Goal: Task Accomplishment & Management: Complete application form

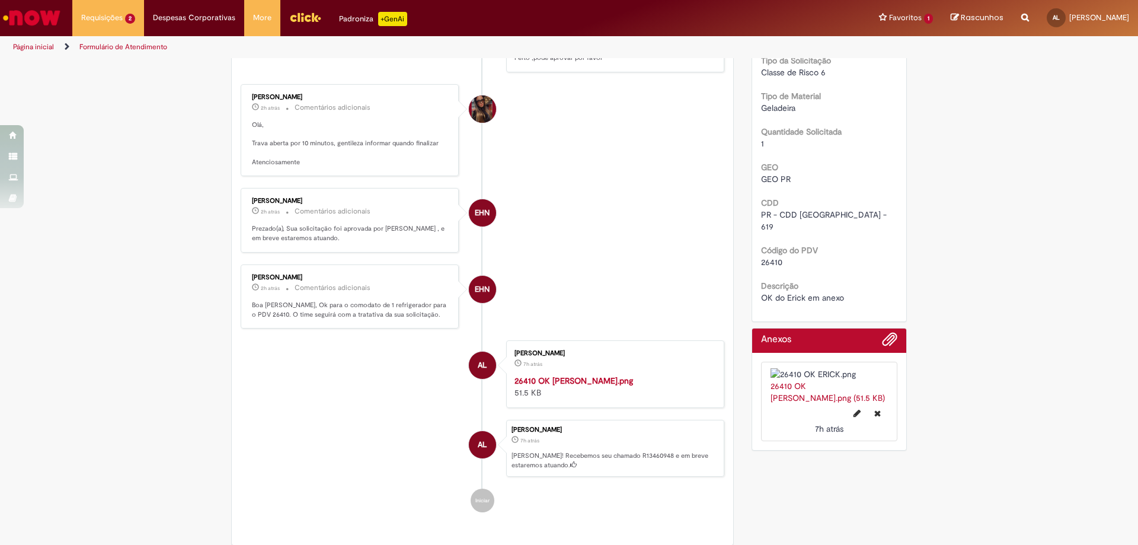
scroll to position [415, 0]
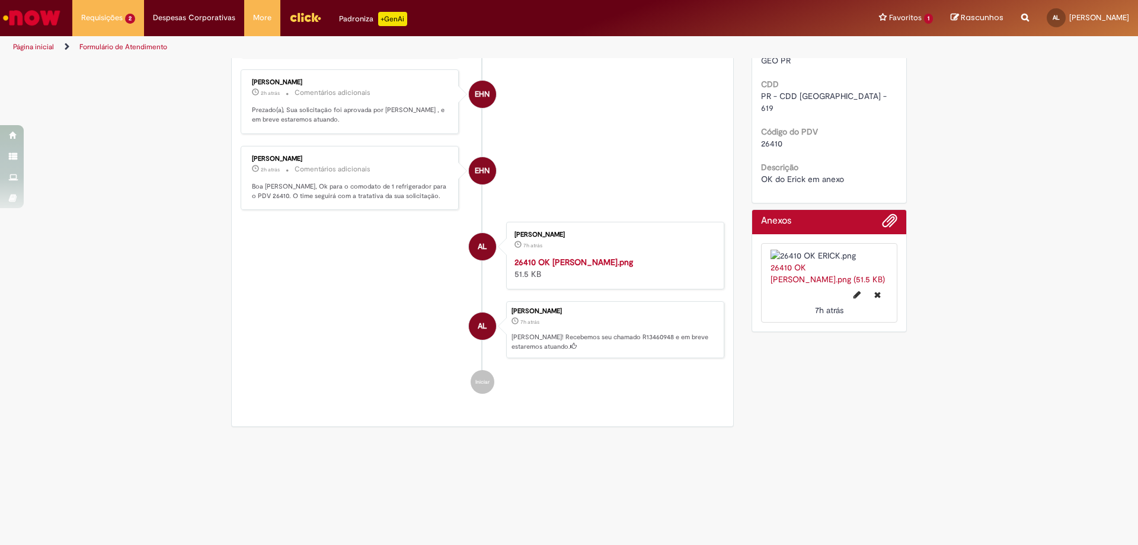
click at [783, 371] on div "Verificar Código de Barras Aguardando Aprovação Aguardando atendimento Em andam…" at bounding box center [568, 38] width 693 height 788
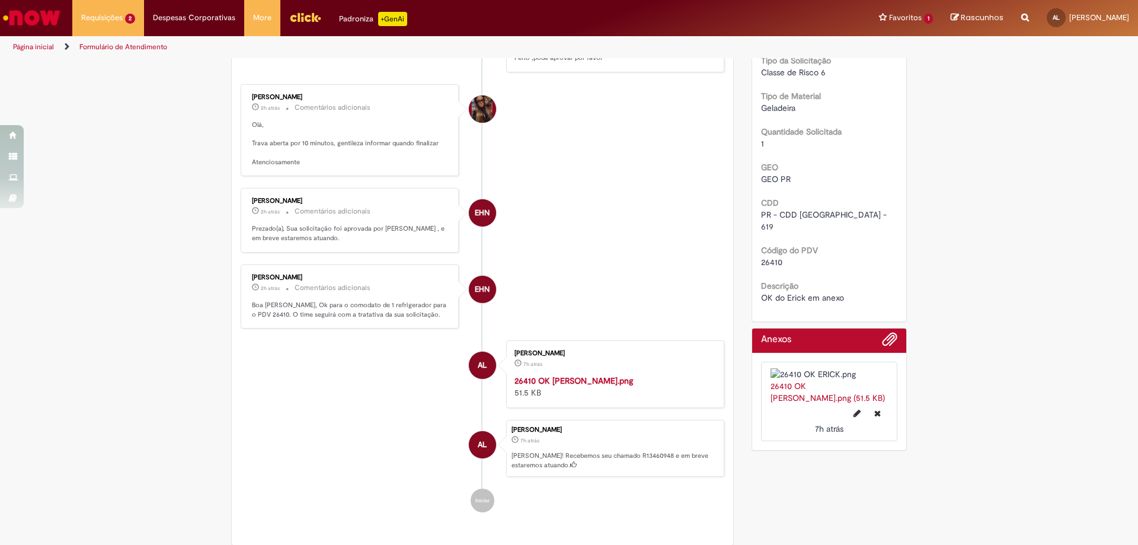
click at [574, 374] on img "Histórico de tíquete" at bounding box center [612, 374] width 197 height 0
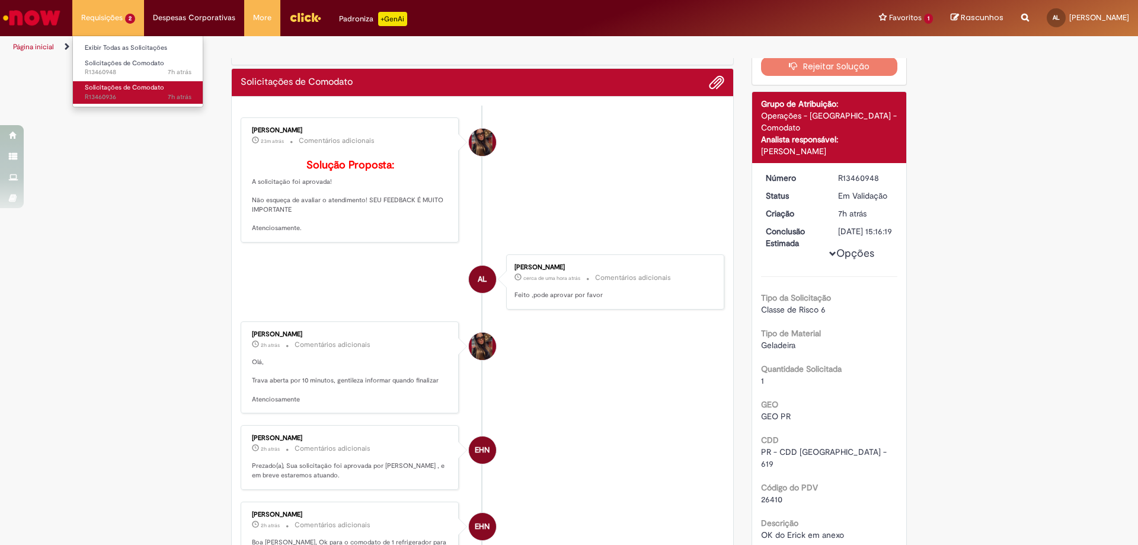
click at [116, 87] on span "Solicitações de Comodato" at bounding box center [124, 87] width 79 height 9
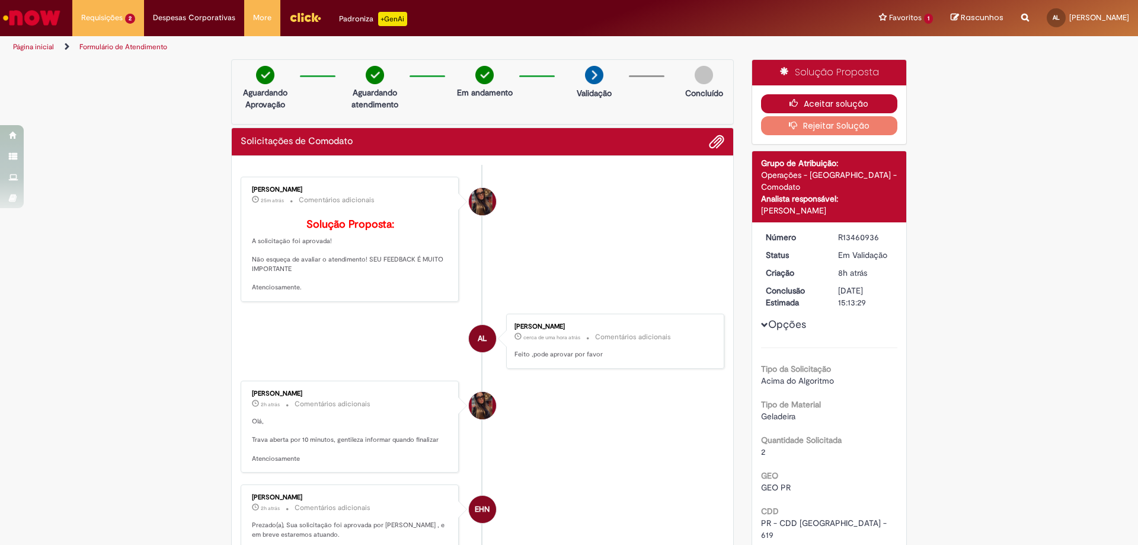
click at [830, 107] on button "Aceitar solução" at bounding box center [829, 103] width 137 height 19
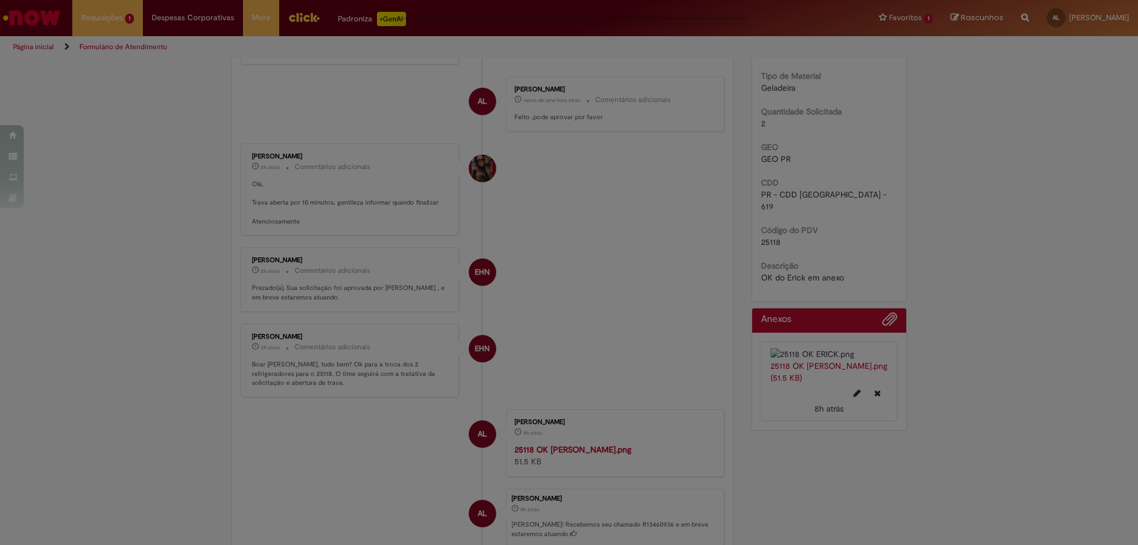
scroll to position [356, 0]
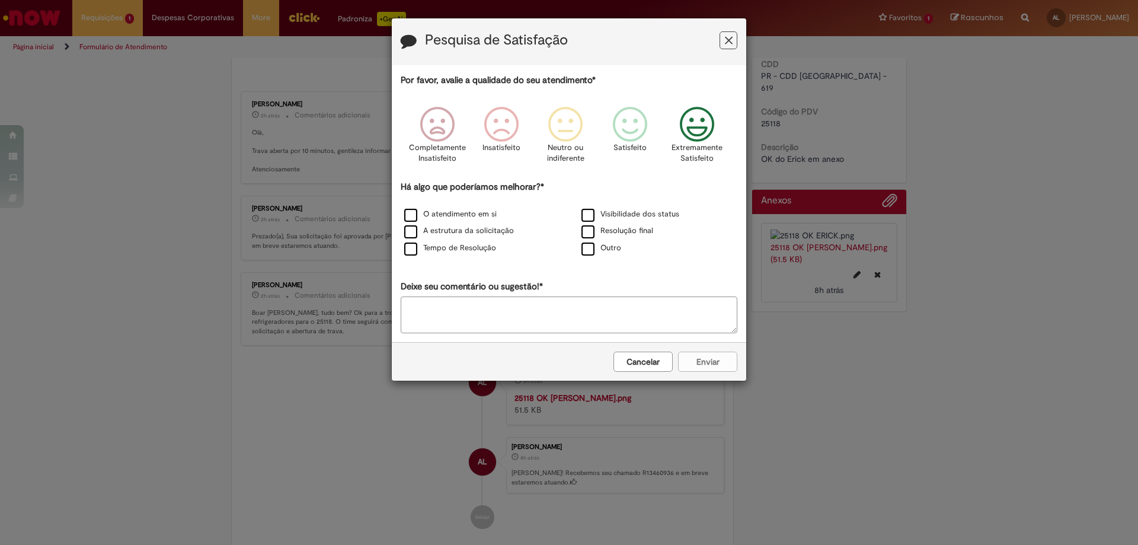
click at [696, 121] on icon "Feedback" at bounding box center [697, 125] width 44 height 36
click at [411, 215] on label "O atendimento em si" at bounding box center [450, 214] width 92 height 11
click at [408, 227] on label "A estrutura da solicitação" at bounding box center [459, 230] width 110 height 11
click at [409, 246] on label "Tempo de Resolução" at bounding box center [450, 247] width 92 height 11
click at [584, 214] on label "Visibilidade dos status" at bounding box center [630, 214] width 98 height 11
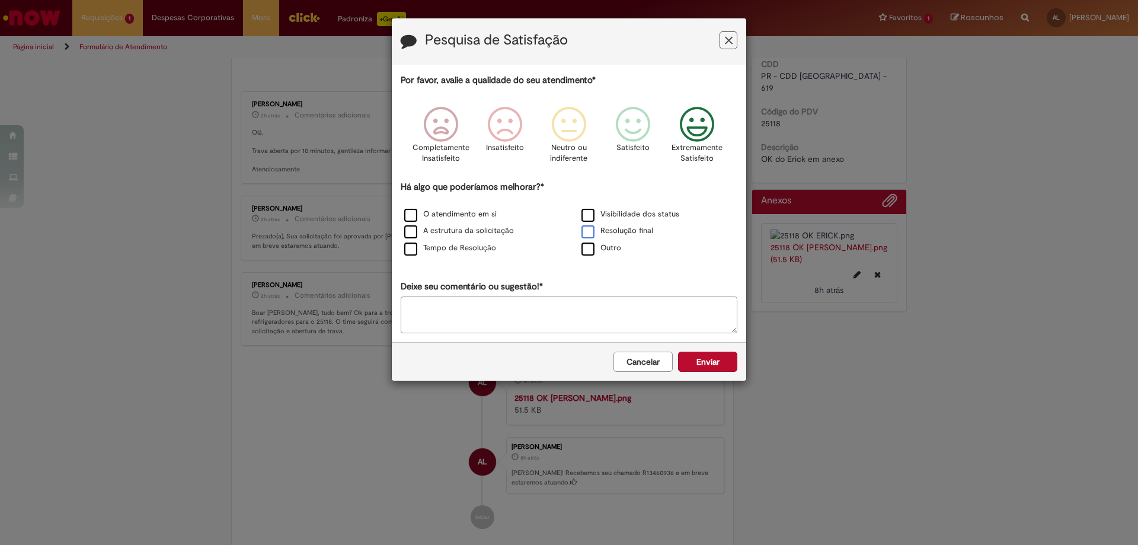
click at [584, 230] on label "Resolução final" at bounding box center [617, 230] width 72 height 11
drag, startPoint x: 706, startPoint y: 363, endPoint x: 731, endPoint y: 361, distance: 25.5
click at [705, 363] on button "Enviar" at bounding box center [707, 361] width 59 height 20
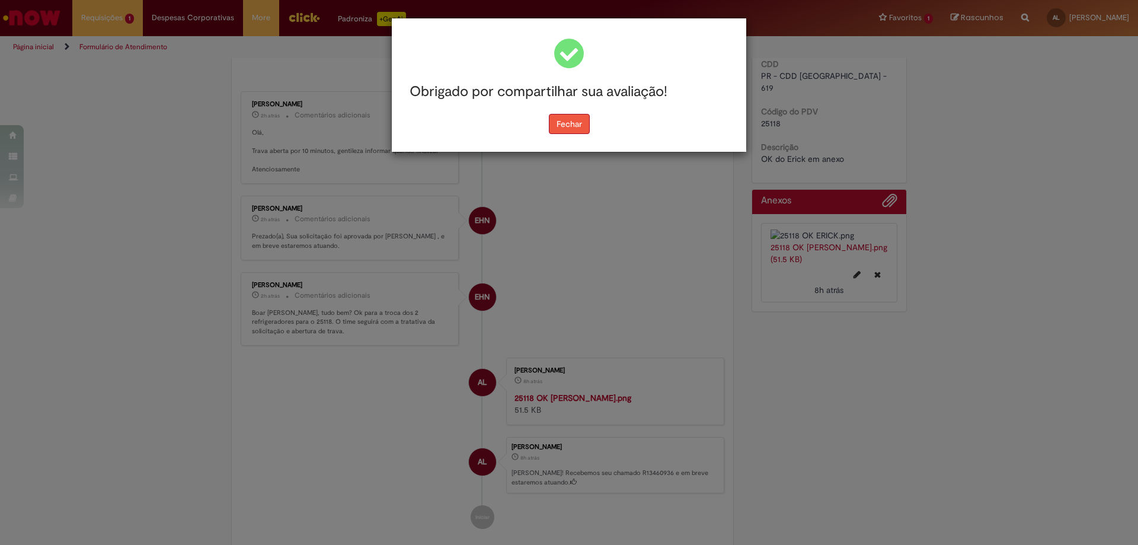
click at [581, 125] on button "Fechar" at bounding box center [569, 124] width 41 height 20
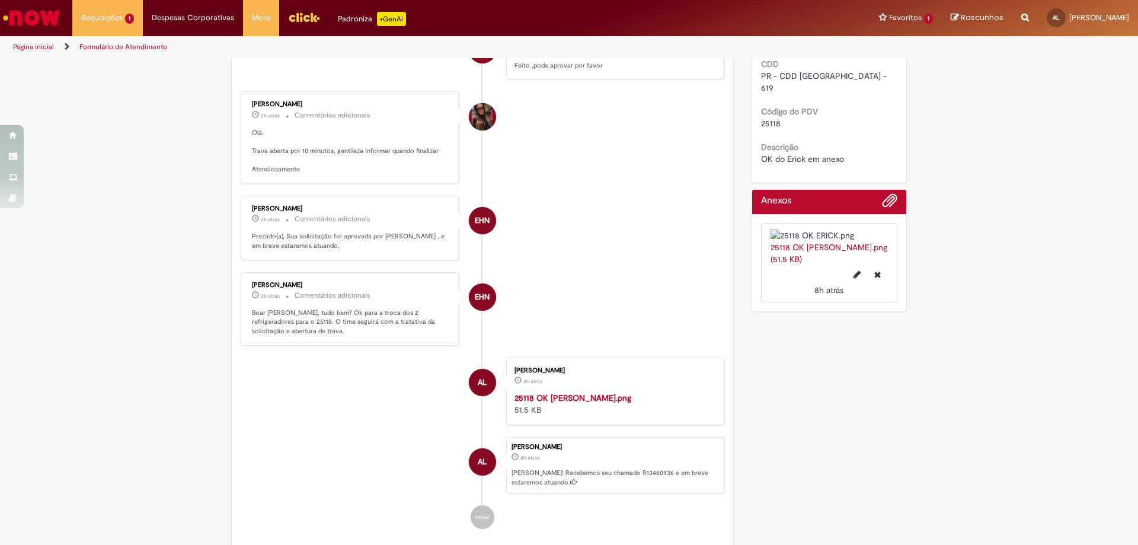
scroll to position [178, 0]
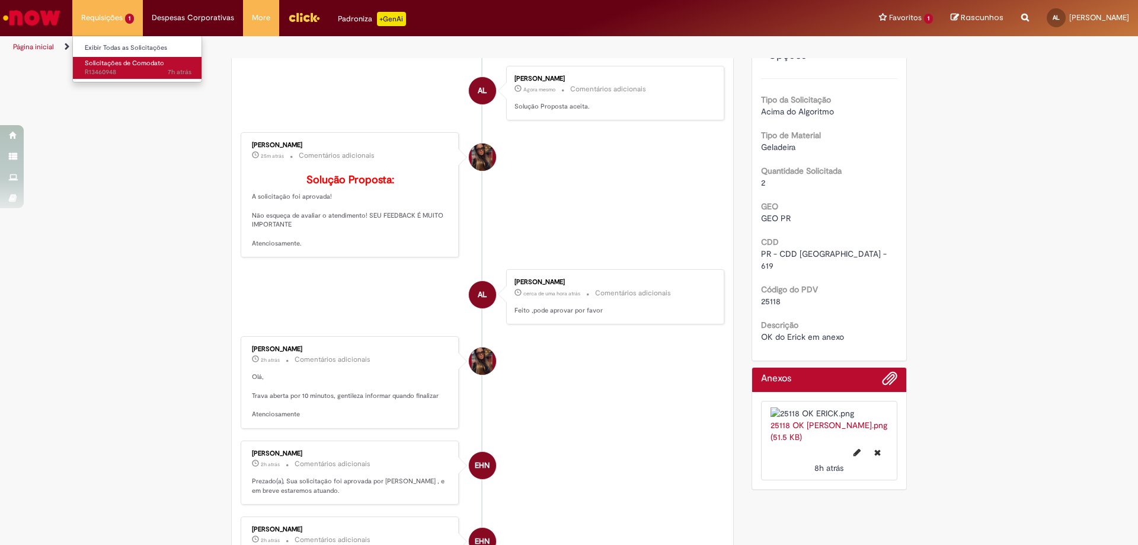
click at [110, 61] on span "Solicitações de Comodato" at bounding box center [124, 63] width 79 height 9
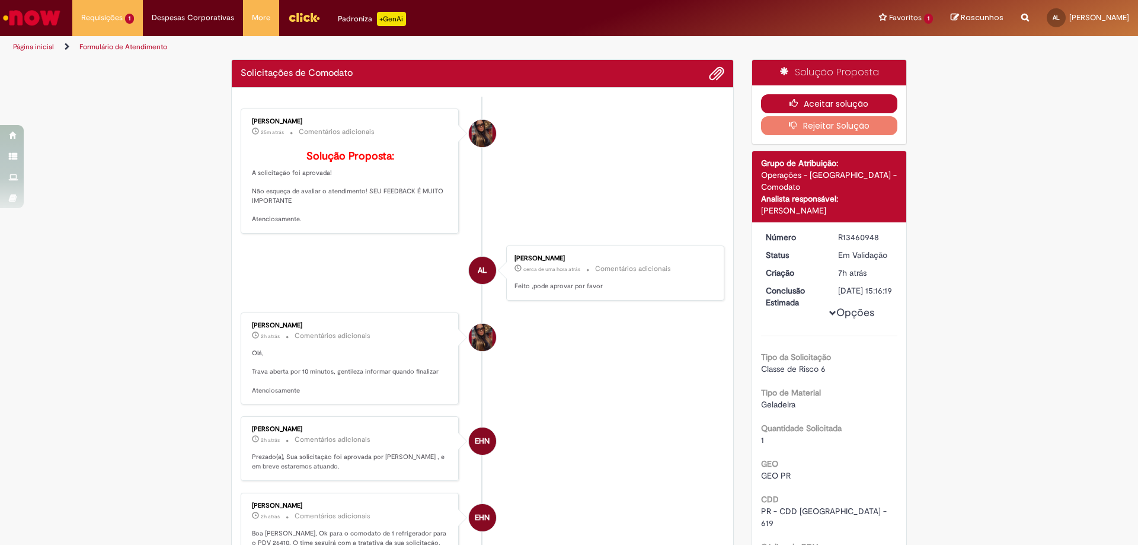
click at [844, 102] on button "Aceitar solução" at bounding box center [829, 103] width 137 height 19
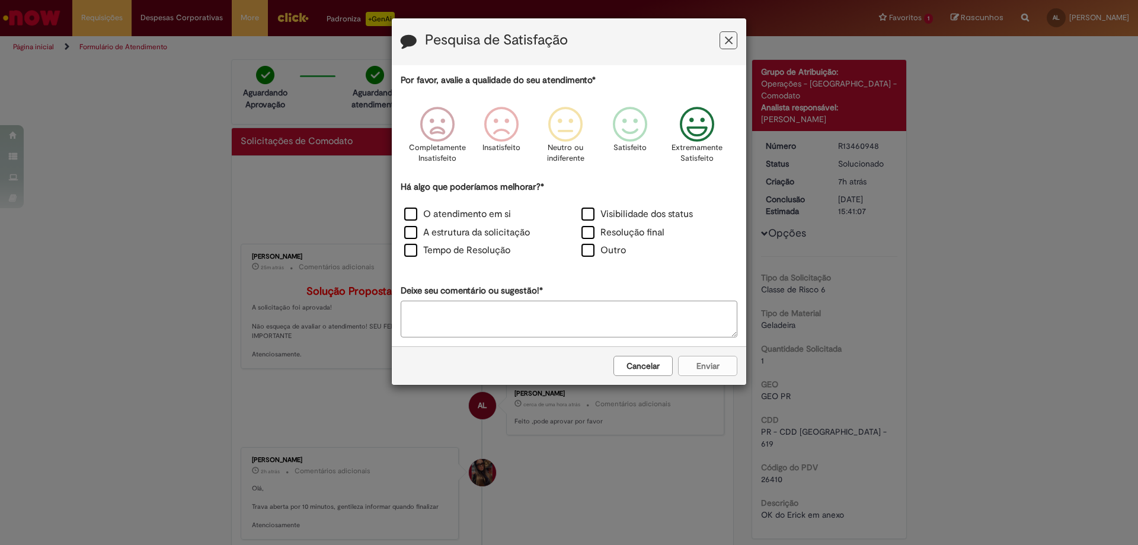
click at [691, 124] on icon "Feedback" at bounding box center [697, 125] width 44 height 36
click at [410, 214] on label "O atendimento em si" at bounding box center [457, 214] width 107 height 14
click at [410, 230] on label "A estrutura da solicitação" at bounding box center [467, 233] width 126 height 14
click at [409, 248] on label "Tempo de Resolução" at bounding box center [457, 251] width 106 height 14
click at [591, 213] on label "Visibilidade dos status" at bounding box center [636, 214] width 111 height 14
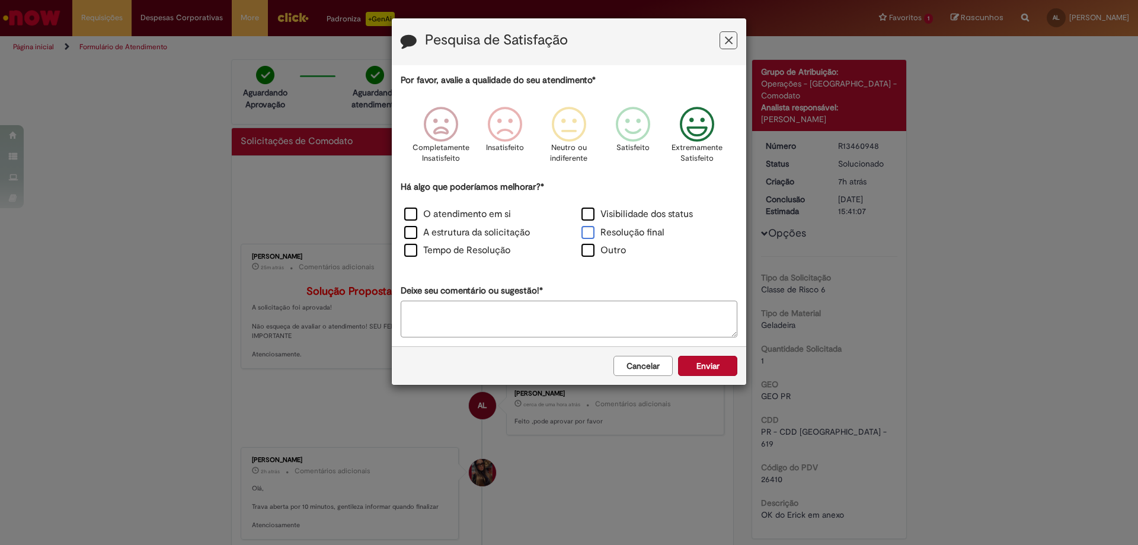
click at [587, 227] on label "Resolução final" at bounding box center [622, 233] width 83 height 14
click at [711, 367] on button "Enviar" at bounding box center [707, 366] width 59 height 20
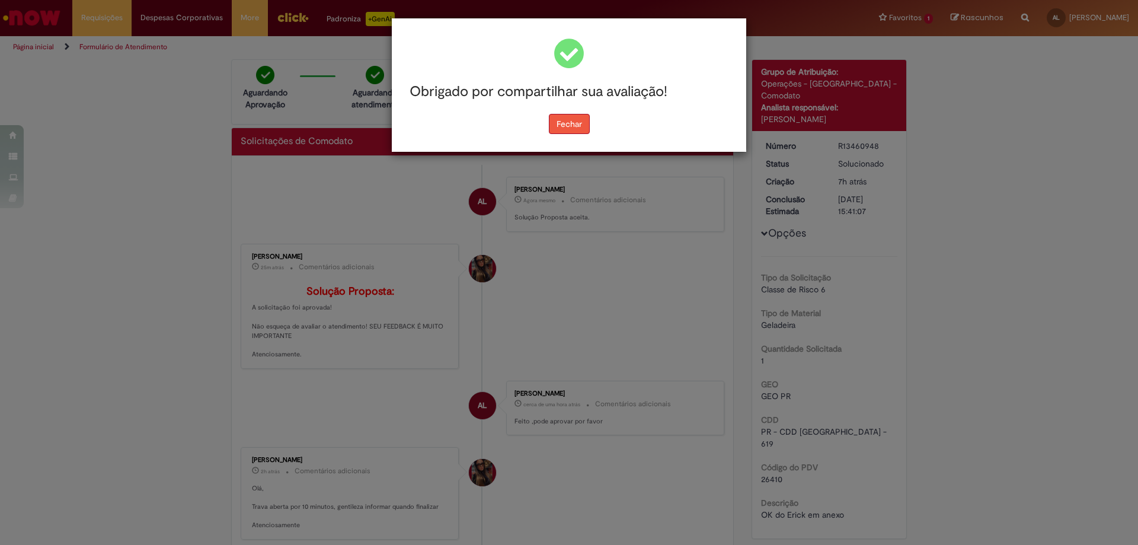
click at [569, 125] on button "Fechar" at bounding box center [569, 124] width 41 height 20
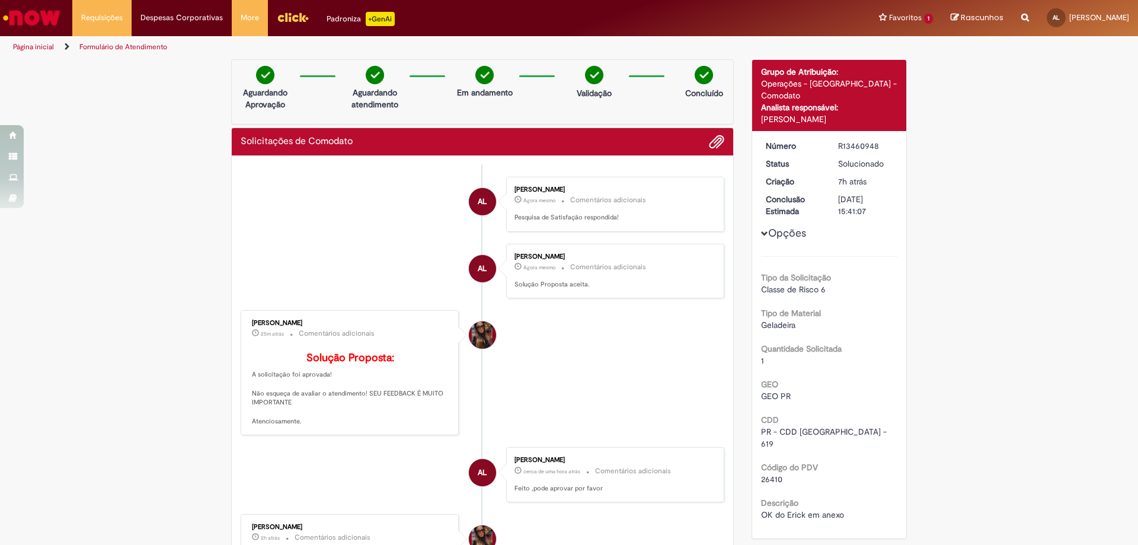
click at [151, 161] on div "Verificar Código de Barras Aguardando Aprovação Aguardando atendimento Em andam…" at bounding box center [569, 520] width 1138 height 922
